Goal: Navigation & Orientation: Find specific page/section

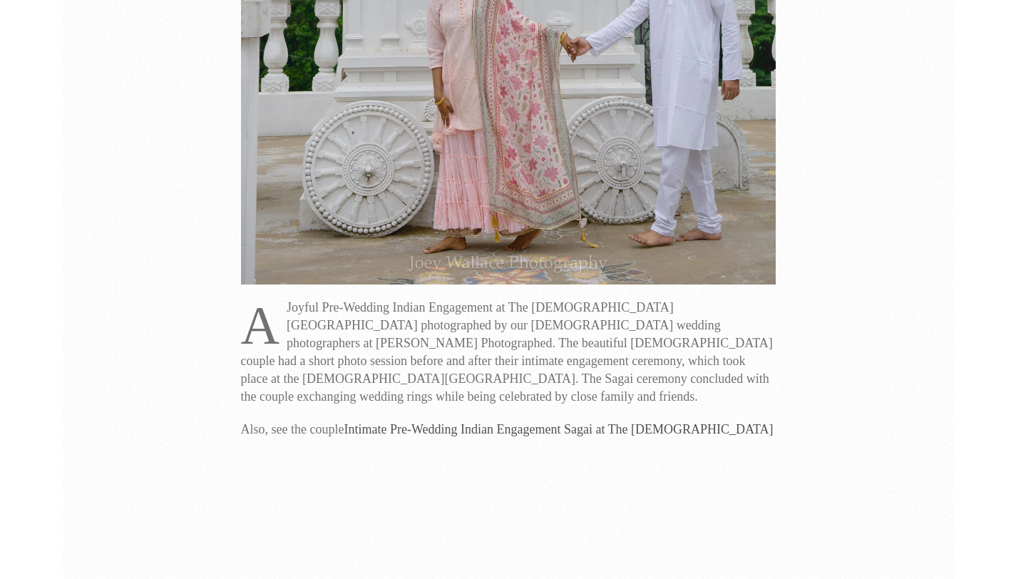
scroll to position [1030, 0]
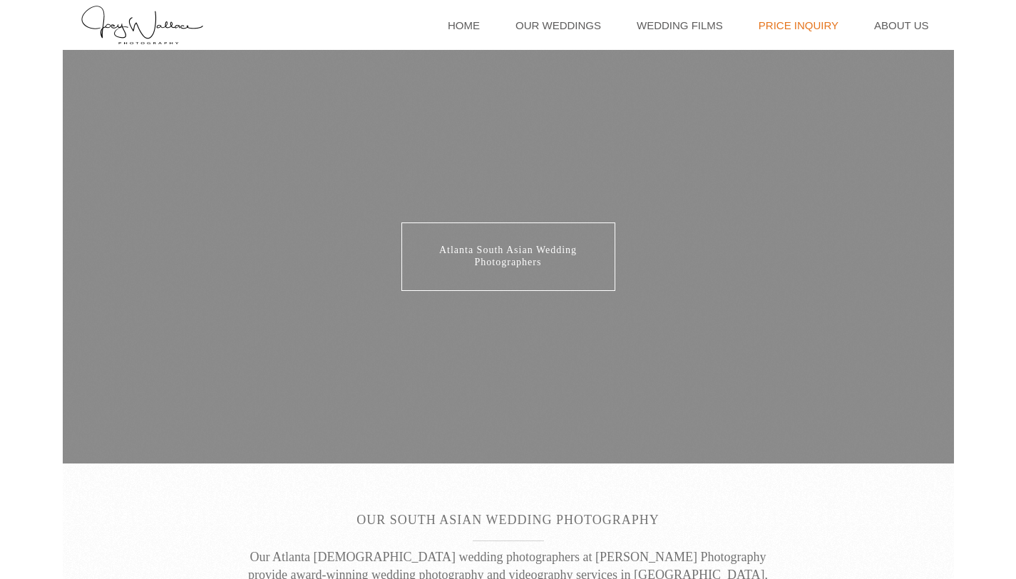
click at [810, 31] on link "Price Inquiry" at bounding box center [799, 25] width 94 height 50
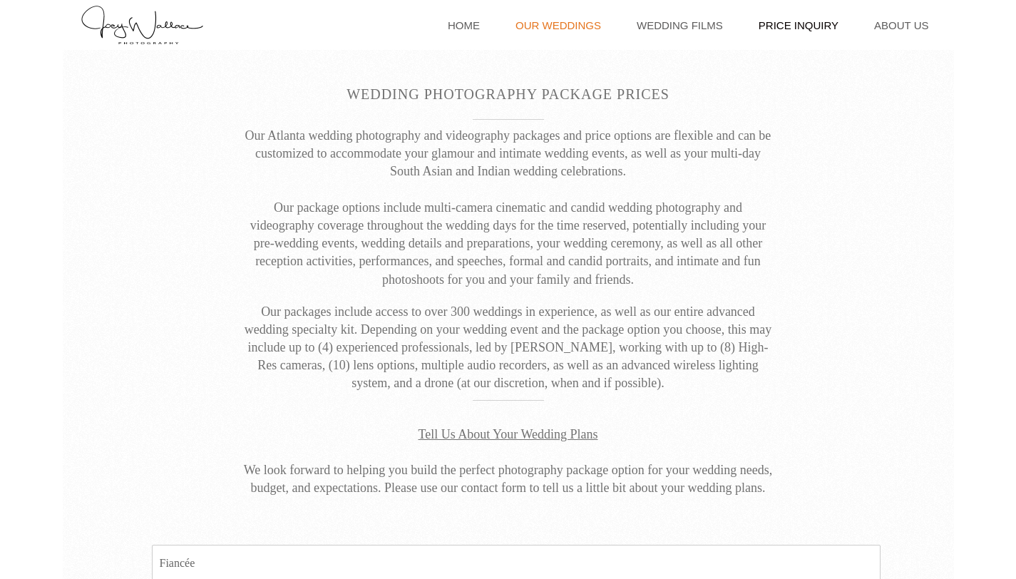
click at [566, 26] on link "Our Weddings" at bounding box center [559, 25] width 100 height 50
